Goal: Task Accomplishment & Management: Manage account settings

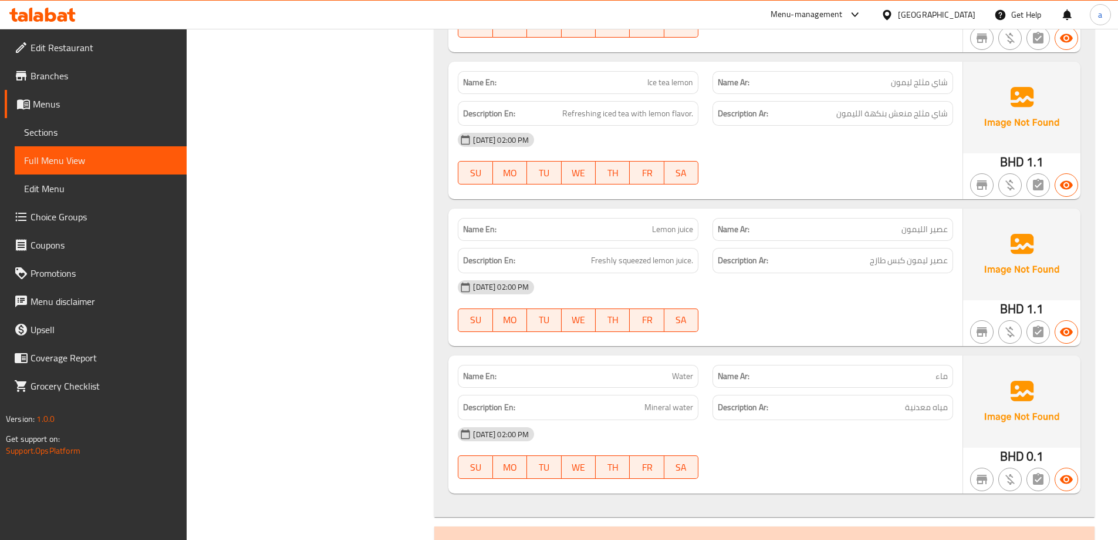
scroll to position [11614, 0]
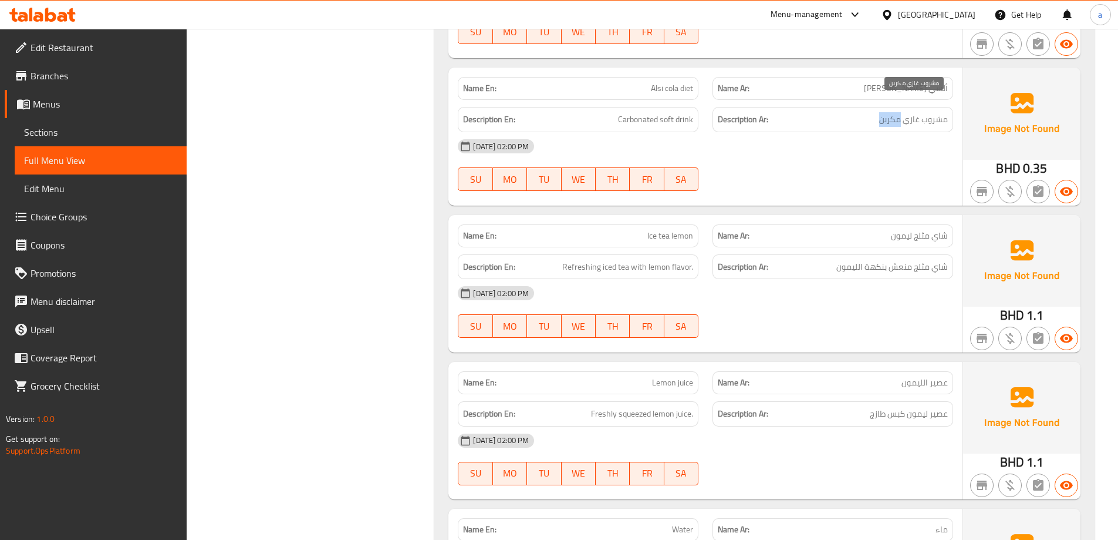
drag, startPoint x: 882, startPoint y: 106, endPoint x: 902, endPoint y: 107, distance: 19.4
click at [902, 112] on span "مشروب غازي مكربن" at bounding box center [914, 119] width 69 height 15
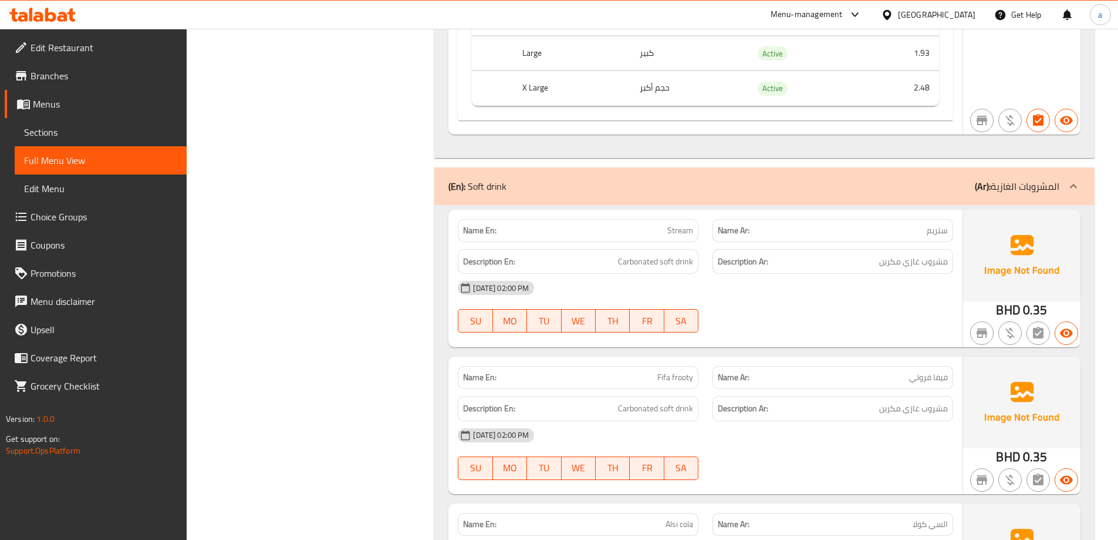
scroll to position [10733, 0]
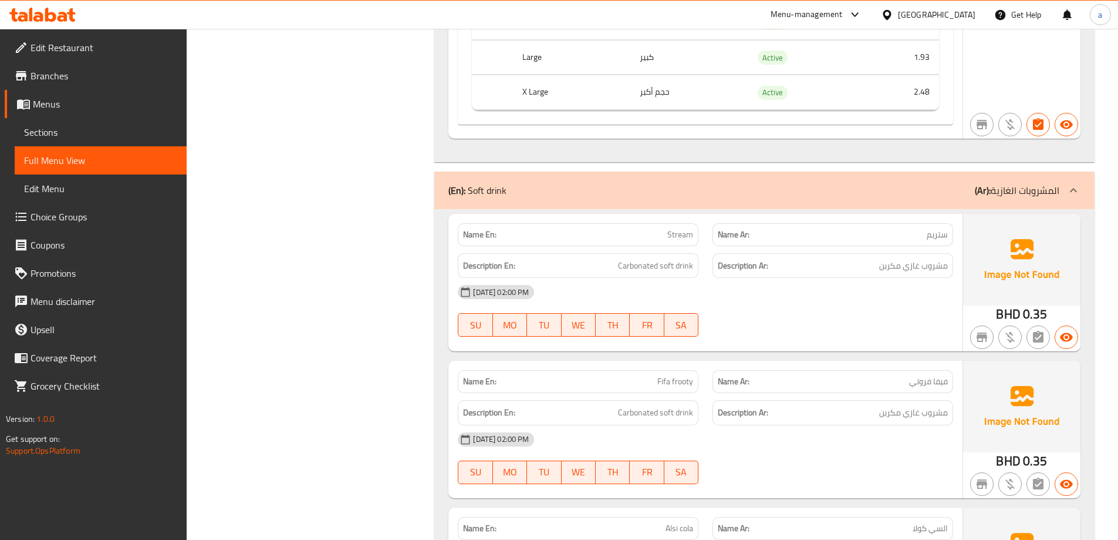
drag, startPoint x: 845, startPoint y: 426, endPoint x: 969, endPoint y: 299, distance: 177.7
drag, startPoint x: 969, startPoint y: 299, endPoint x: 266, endPoint y: 124, distance: 724.7
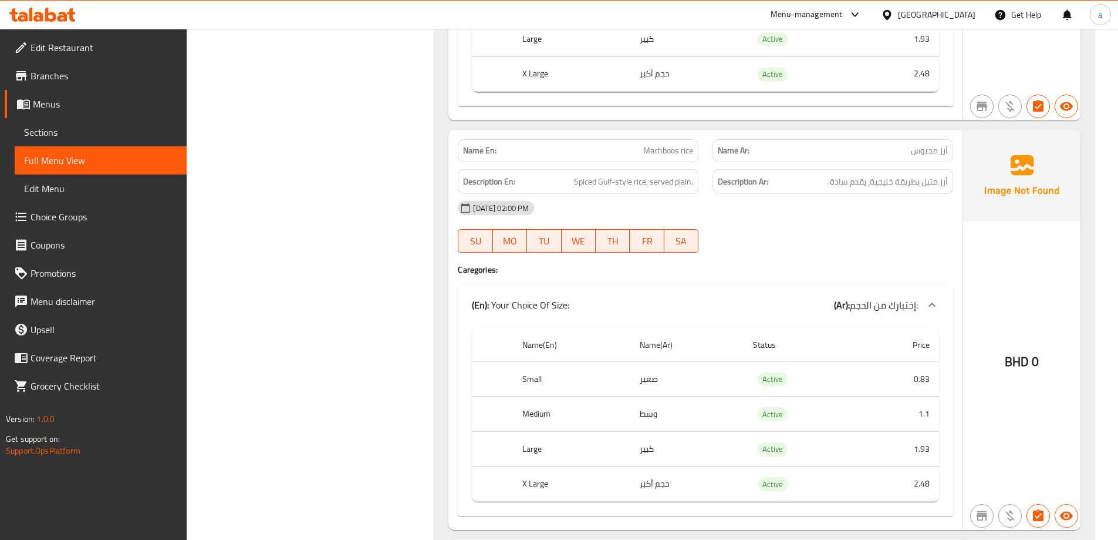
scroll to position [9442, 0]
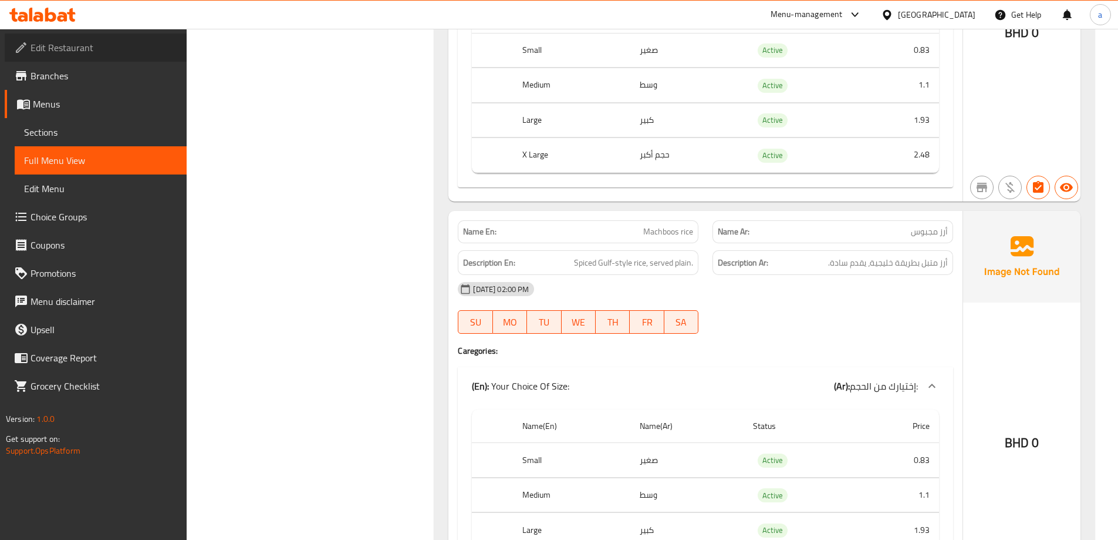
click at [70, 43] on span "Edit Restaurant" at bounding box center [104, 48] width 147 height 14
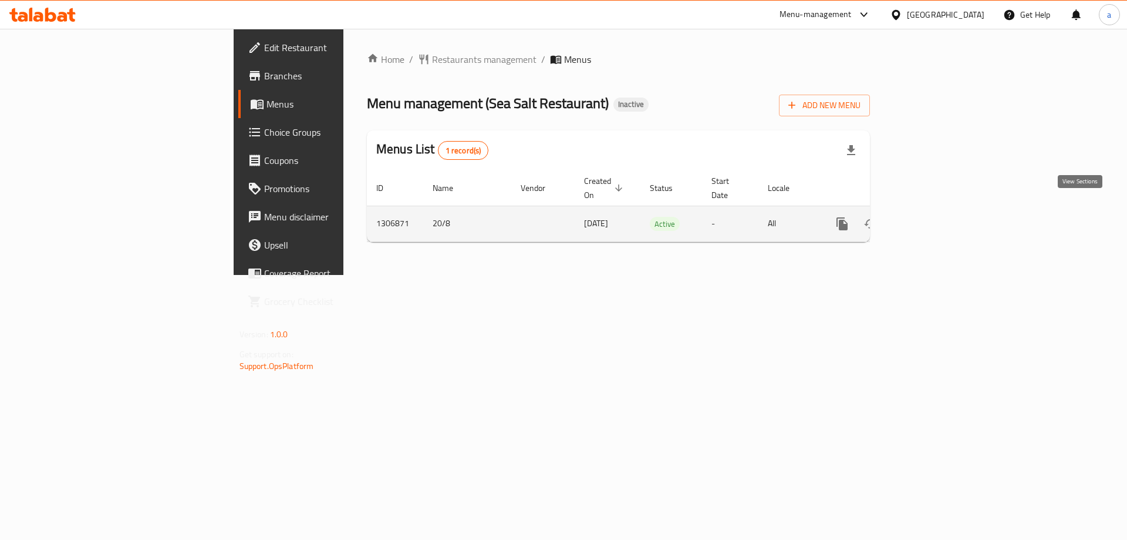
click at [941, 210] on link "enhanced table" at bounding box center [927, 224] width 28 height 28
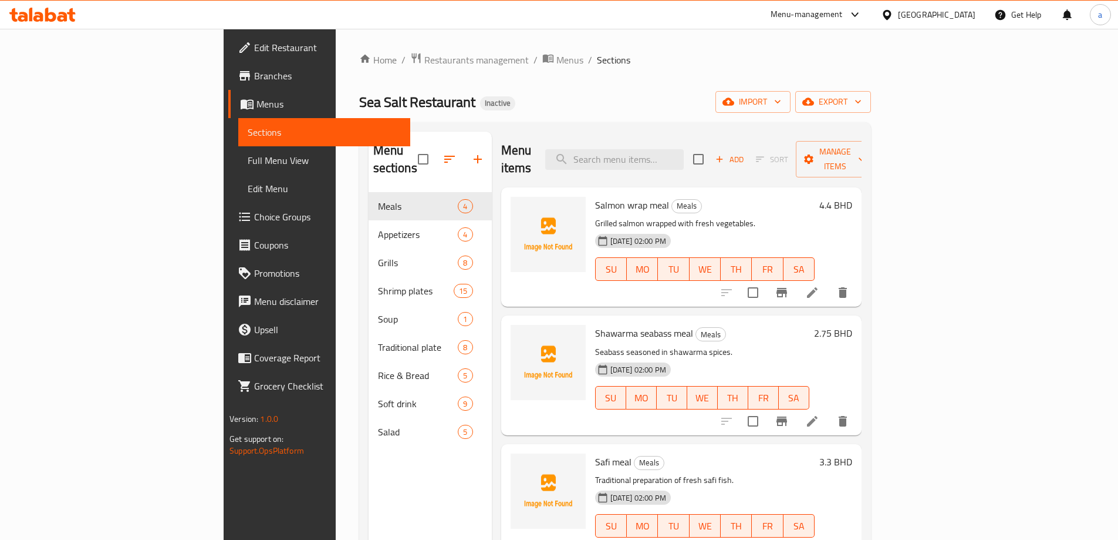
click at [248, 163] on span "Full Menu View" at bounding box center [324, 160] width 153 height 14
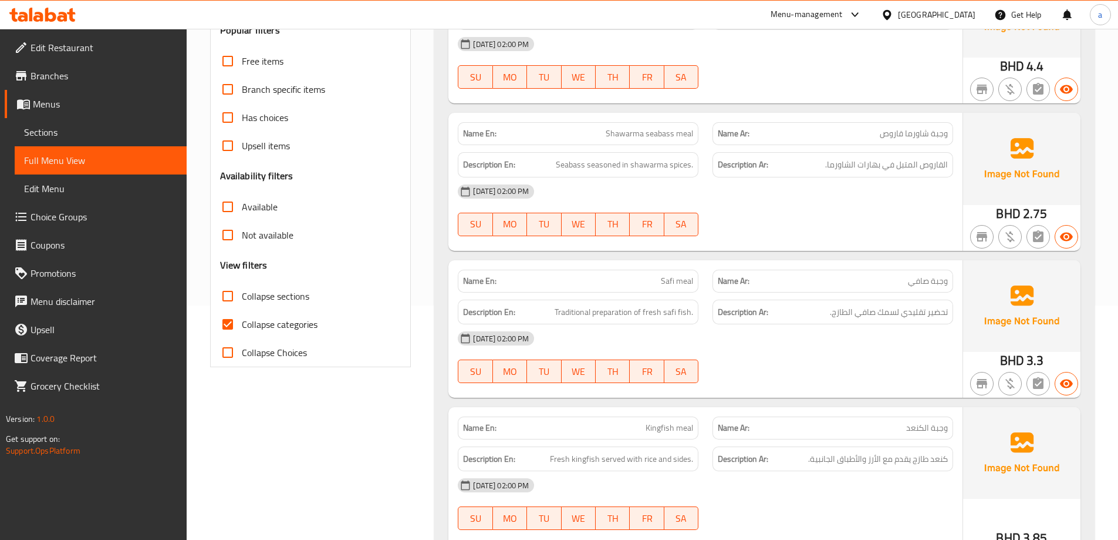
scroll to position [235, 0]
click at [279, 332] on label "Collapse categories" at bounding box center [266, 323] width 104 height 28
click at [242, 332] on input "Collapse categories" at bounding box center [228, 323] width 28 height 28
checkbox input "false"
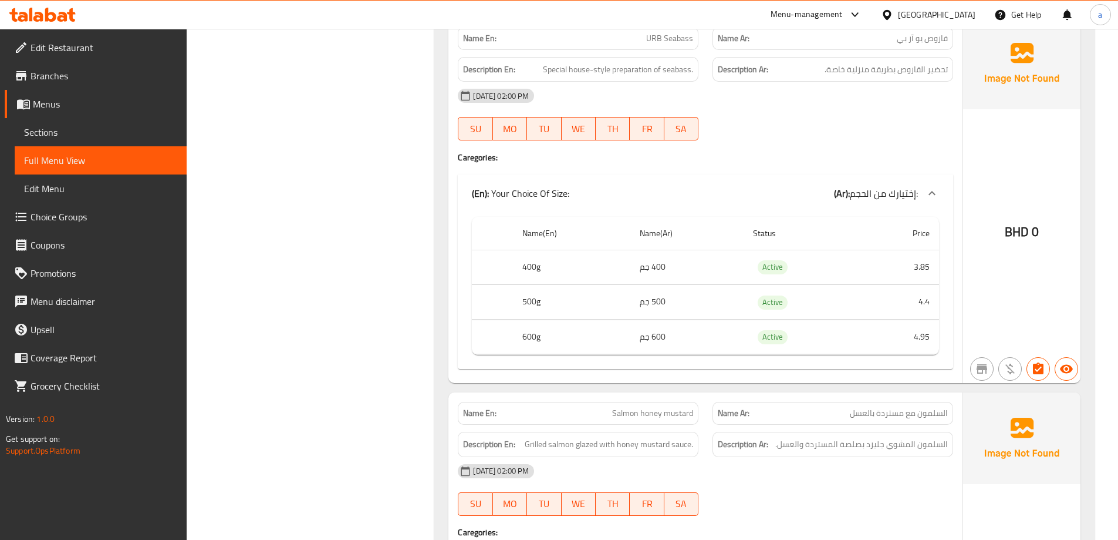
scroll to position [2818, 0]
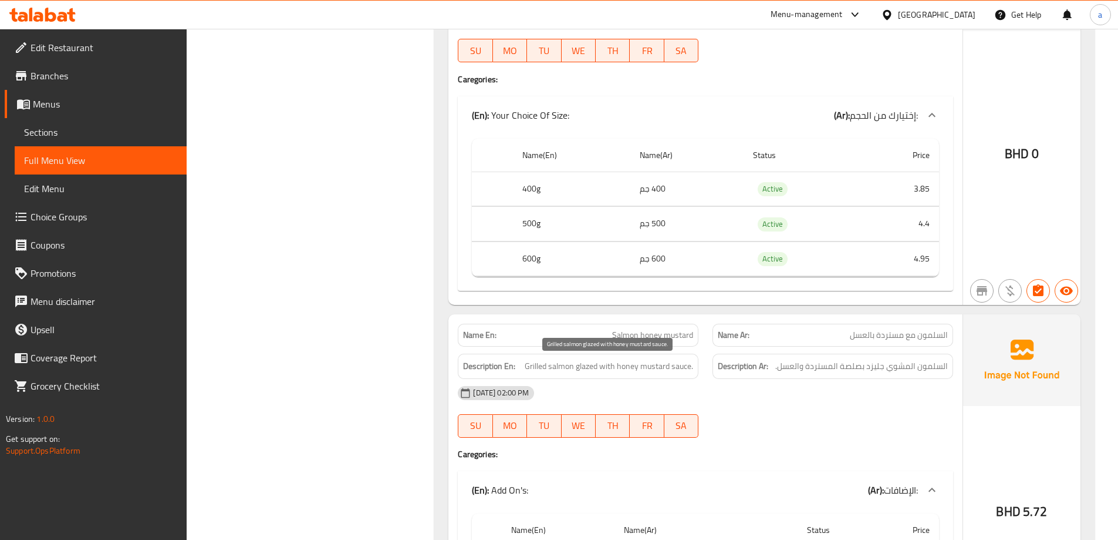
click at [622, 369] on span "Grilled salmon glazed with honey mustard sauce." at bounding box center [609, 366] width 169 height 15
copy span "honey"
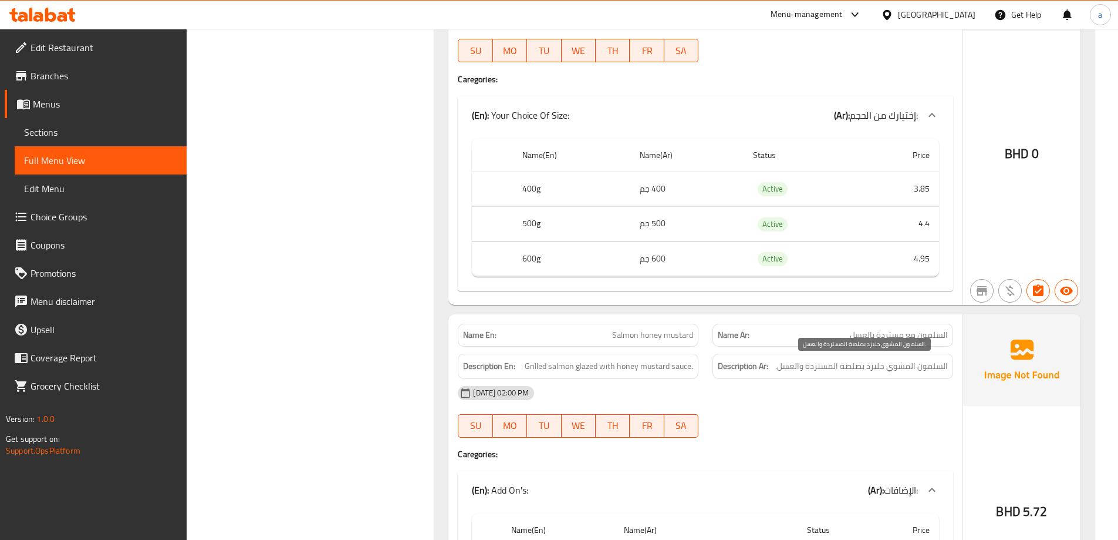
click at [797, 371] on span "السلمون المشوي جليزد بصلصة المستردة والعسل." at bounding box center [862, 366] width 173 height 15
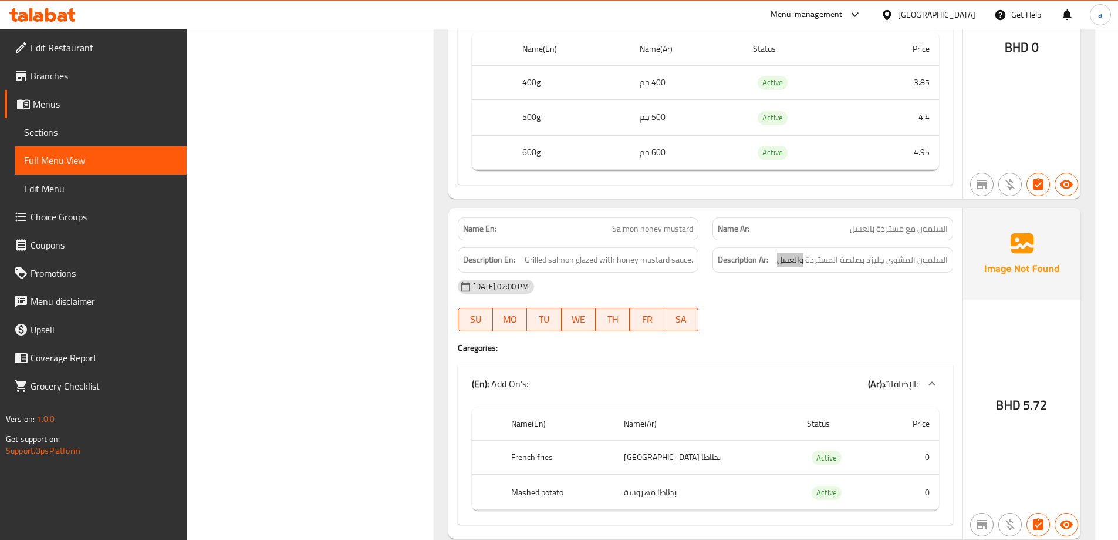
scroll to position [3053, 0]
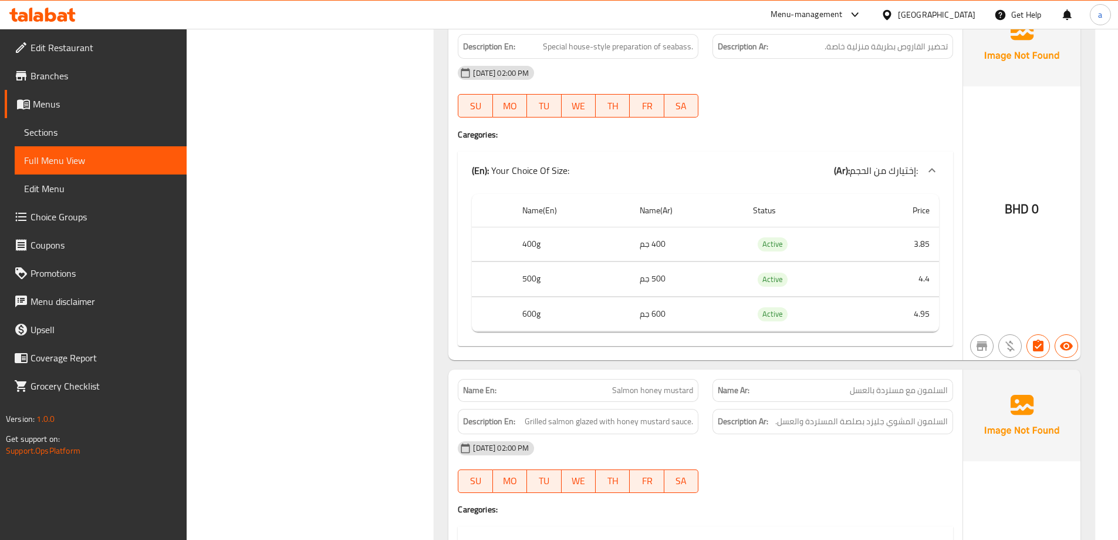
scroll to position [2642, 0]
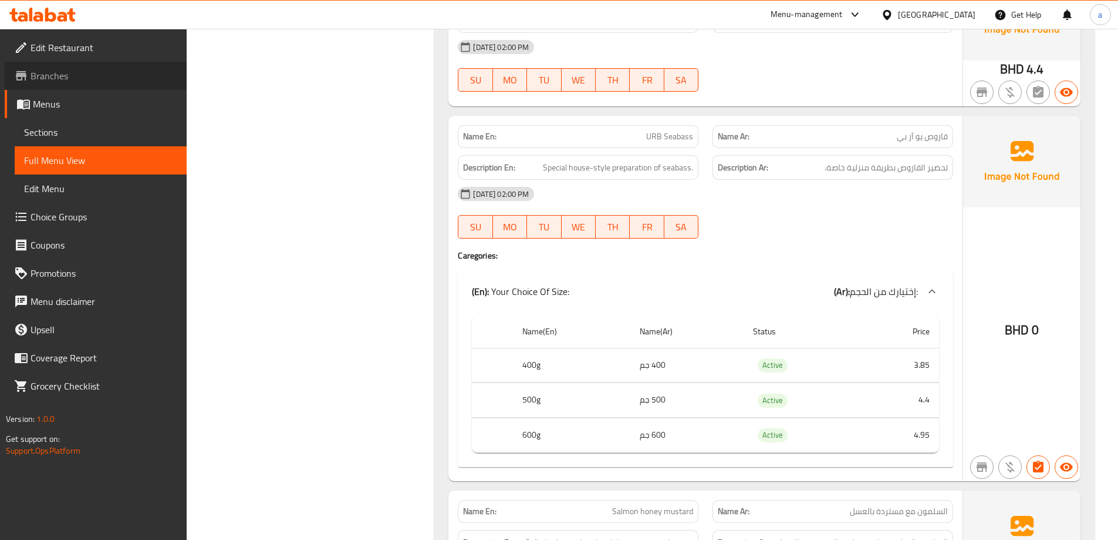
click at [83, 73] on span "Branches" at bounding box center [104, 76] width 147 height 14
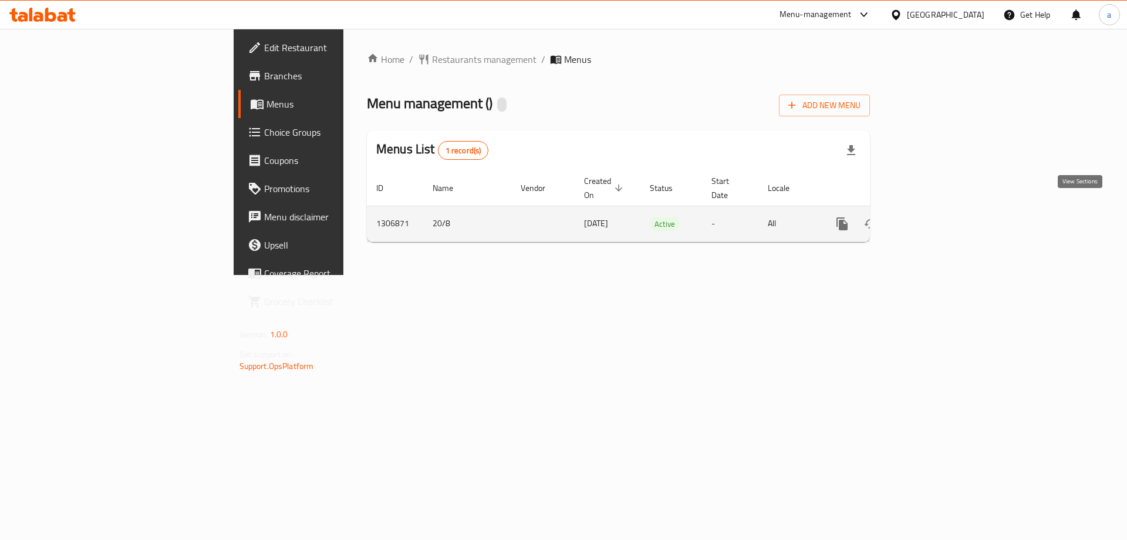
click at [941, 210] on link "enhanced table" at bounding box center [927, 224] width 28 height 28
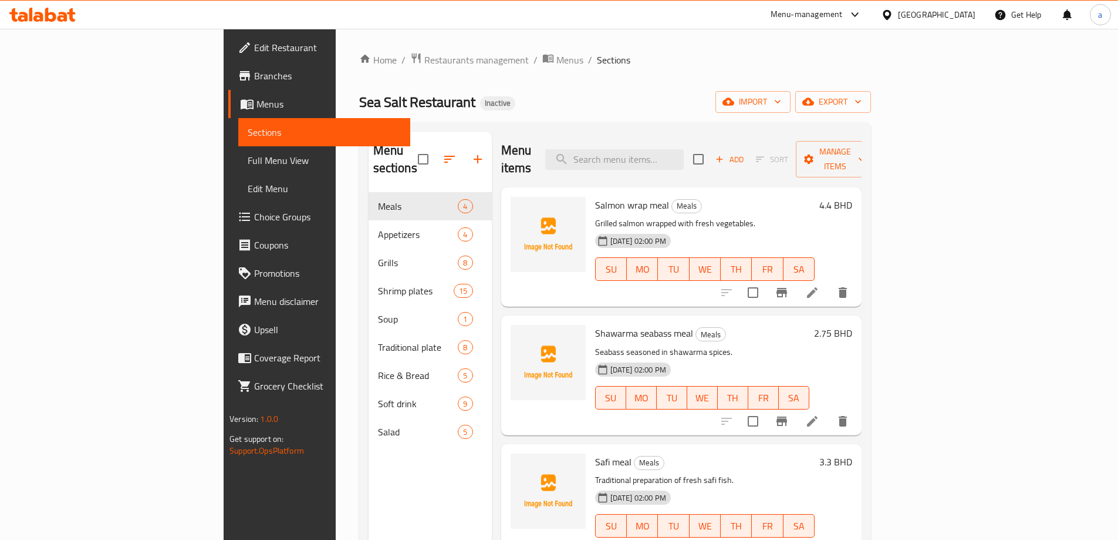
click at [238, 151] on link "Full Menu View" at bounding box center [324, 160] width 172 height 28
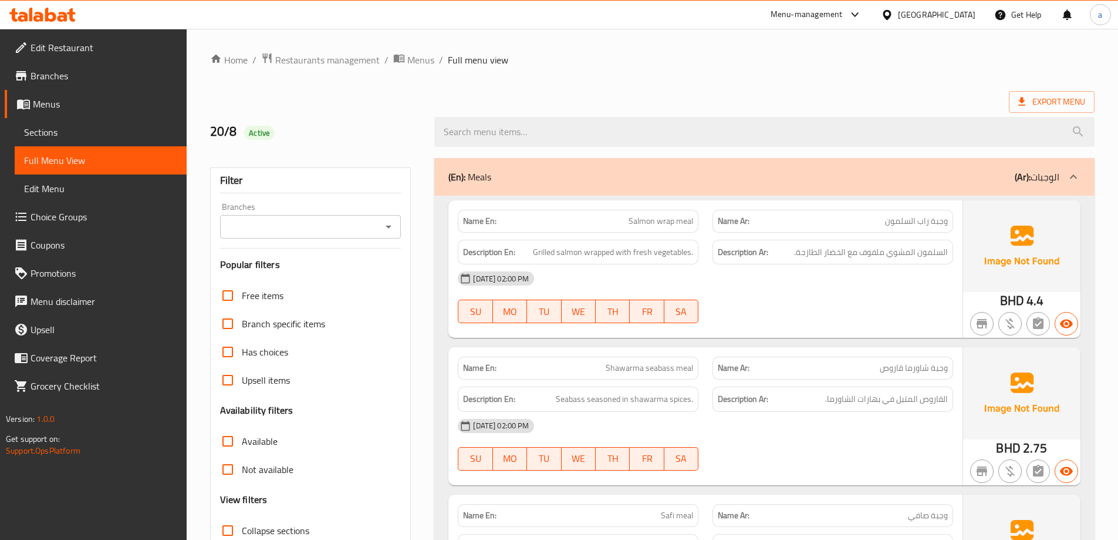
click at [951, 8] on div "[GEOGRAPHIC_DATA]" at bounding box center [937, 14] width 78 height 13
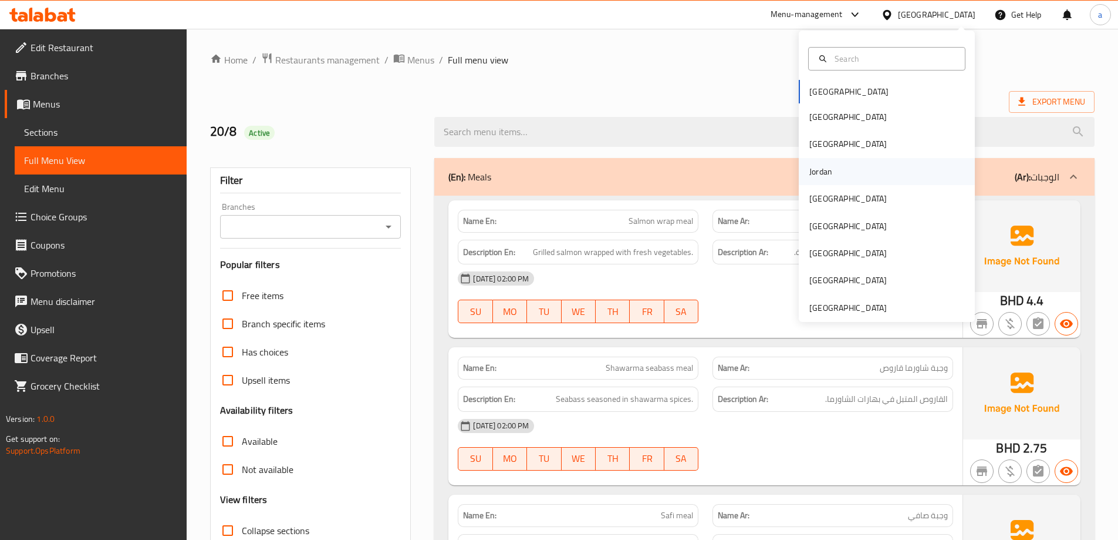
click at [829, 166] on div "Jordan" at bounding box center [821, 171] width 42 height 27
